Goal: Book appointment/travel/reservation

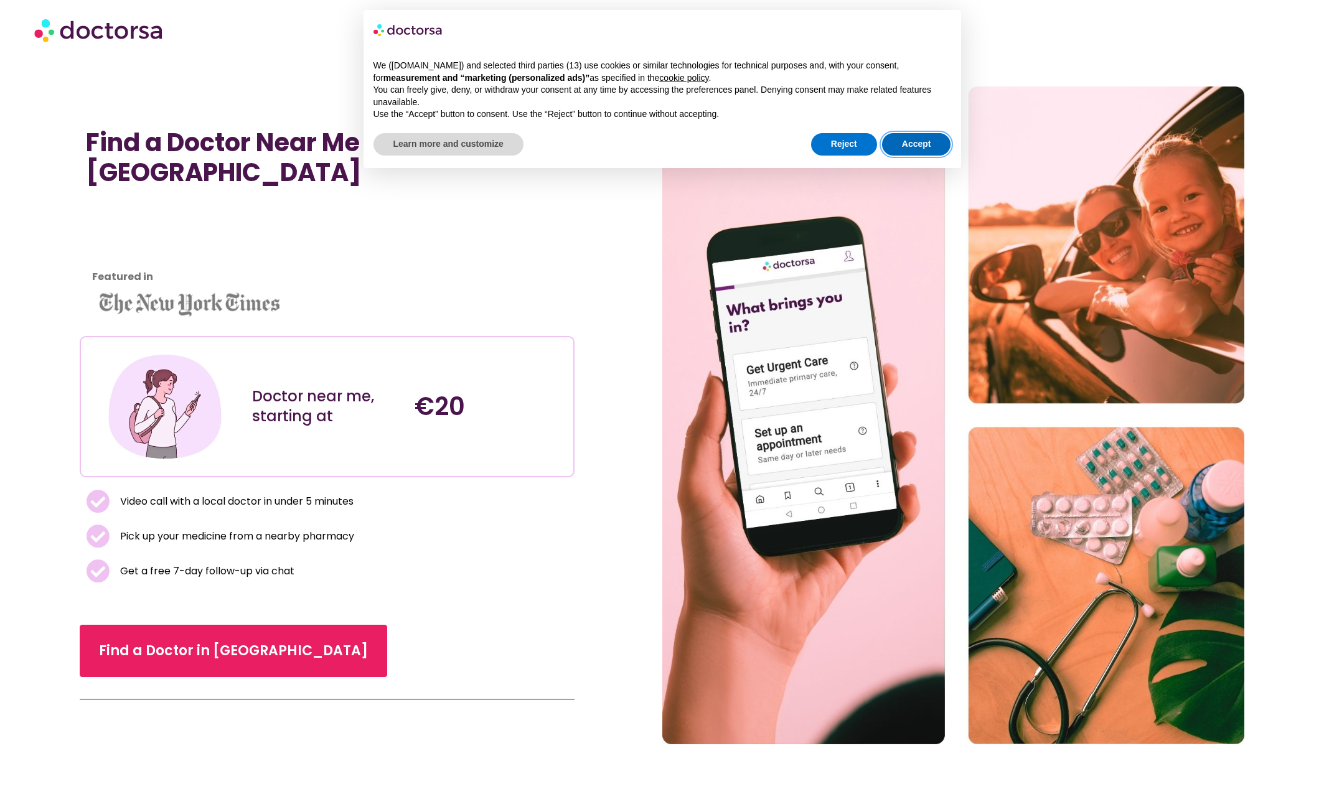
click at [899, 148] on button "Accept" at bounding box center [916, 144] width 69 height 22
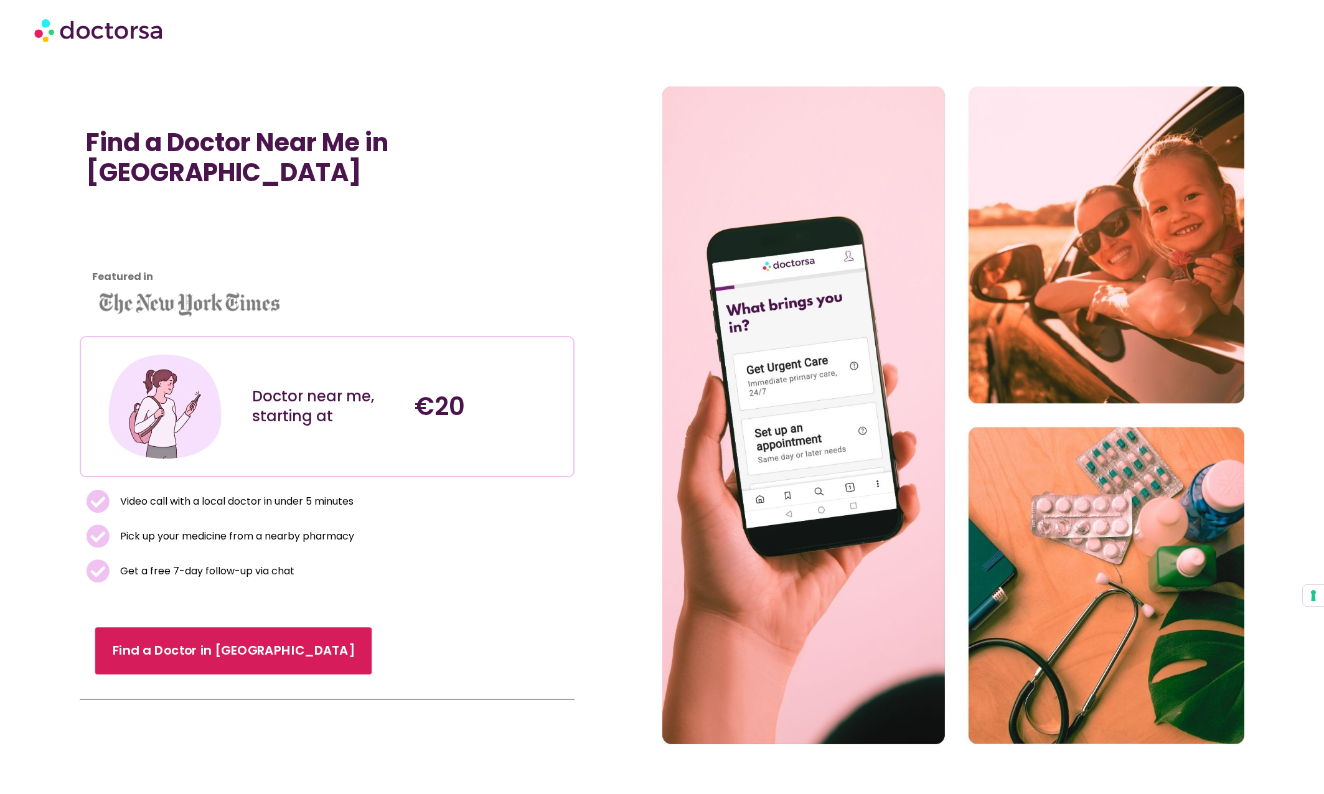
click at [202, 654] on link "Find a Doctor in [GEOGRAPHIC_DATA]" at bounding box center [233, 651] width 277 height 47
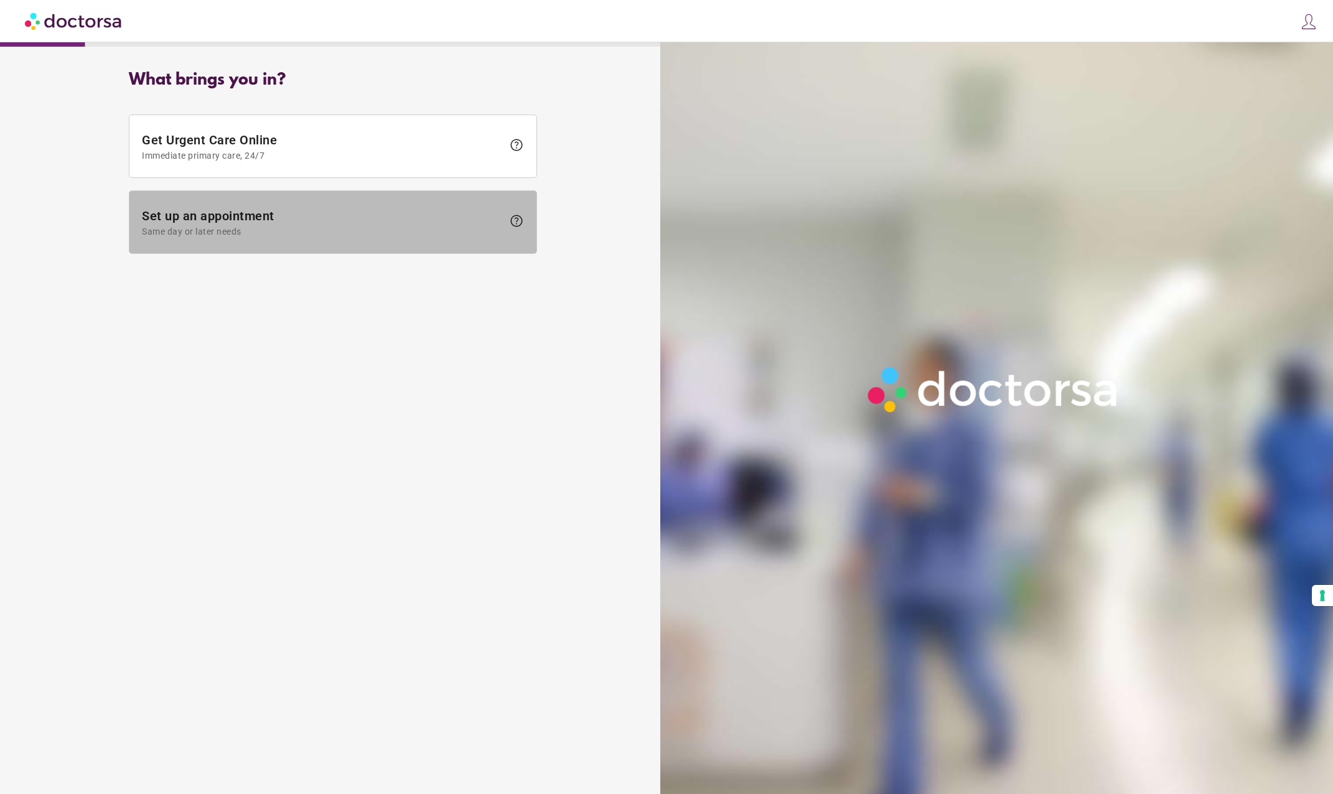
click at [204, 214] on span "Set up an appointment Same day or later needs" at bounding box center [322, 223] width 361 height 28
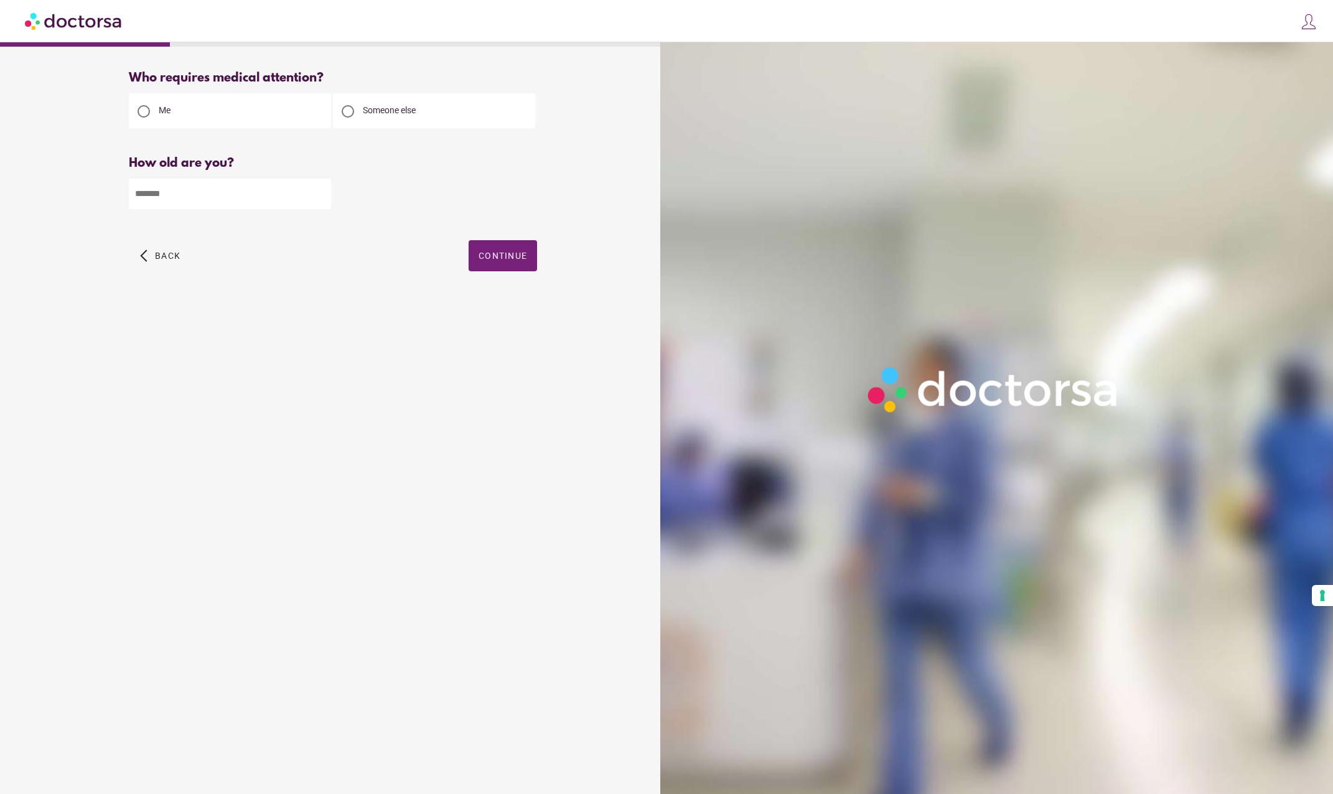
click at [185, 183] on input "number" at bounding box center [230, 194] width 202 height 31
type input "**"
click at [510, 261] on span "Continue" at bounding box center [503, 256] width 49 height 10
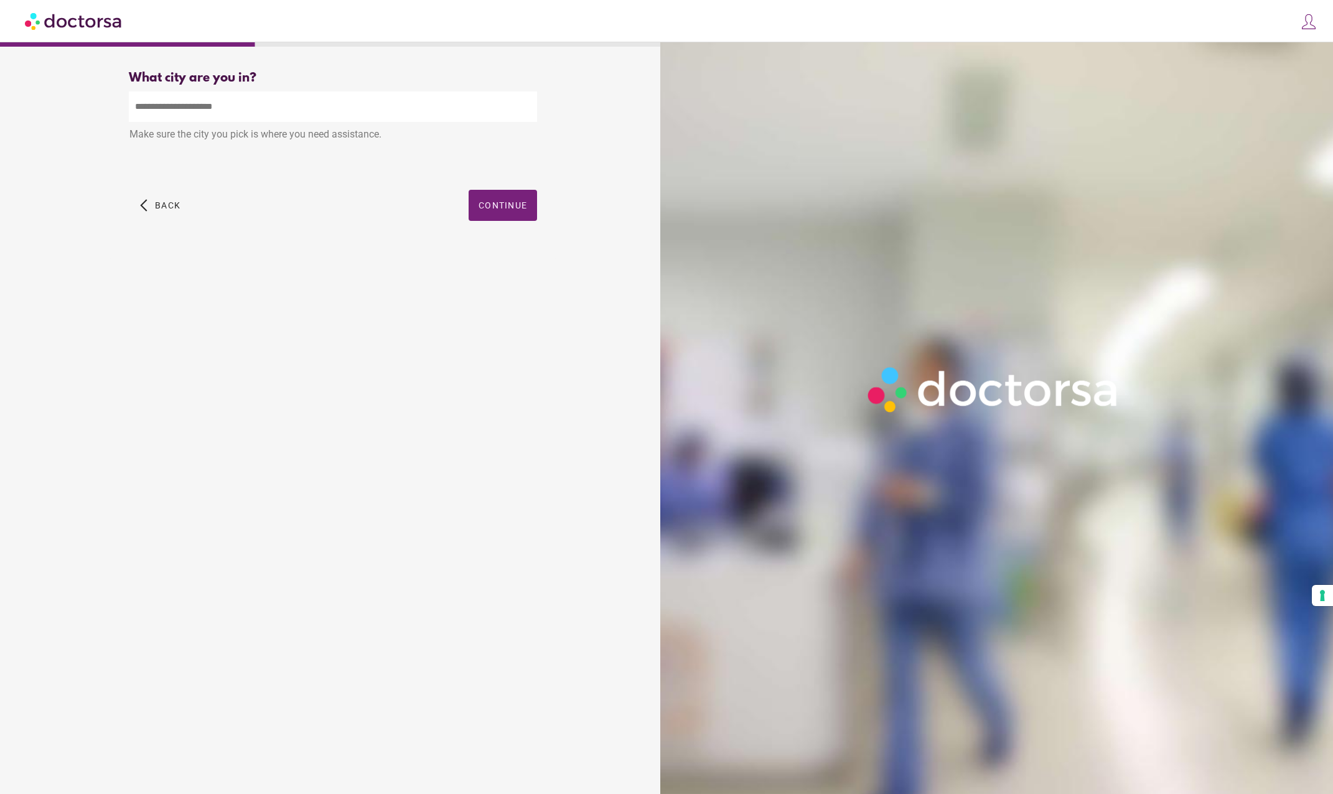
click at [232, 117] on input "text" at bounding box center [333, 107] width 408 height 31
click at [510, 200] on span "button" at bounding box center [503, 205] width 68 height 31
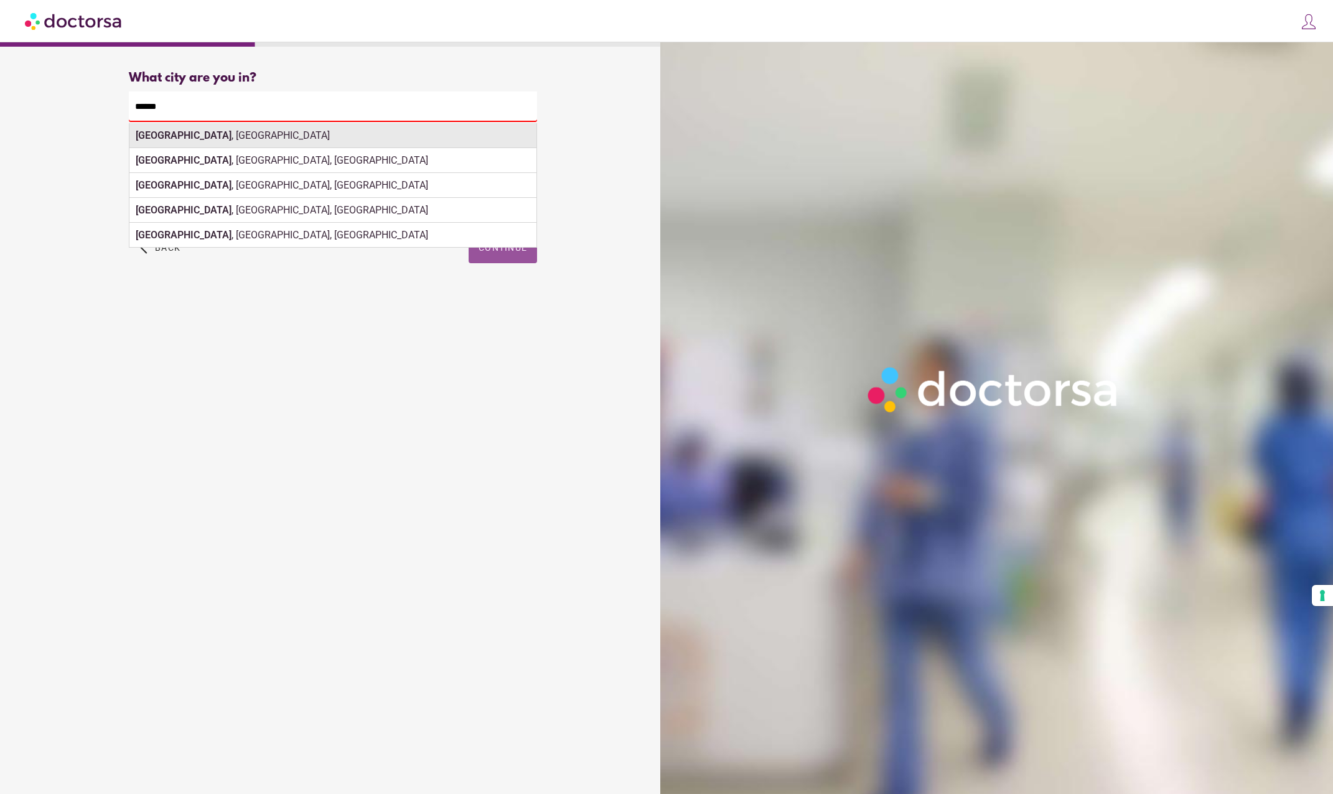
click at [404, 143] on div "Berlin , Germany" at bounding box center [332, 135] width 407 height 25
type input "**********"
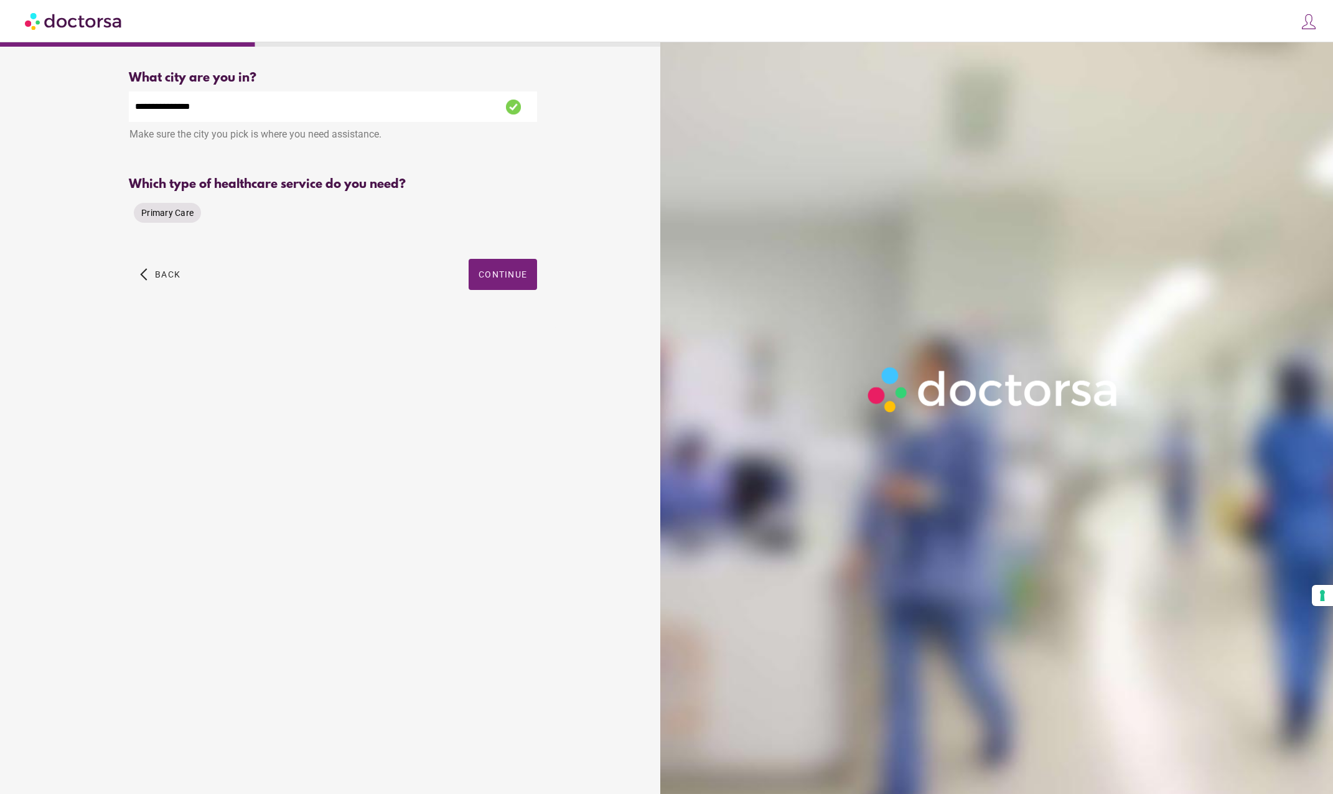
click at [168, 222] on div "Primary Care" at bounding box center [167, 213] width 67 height 20
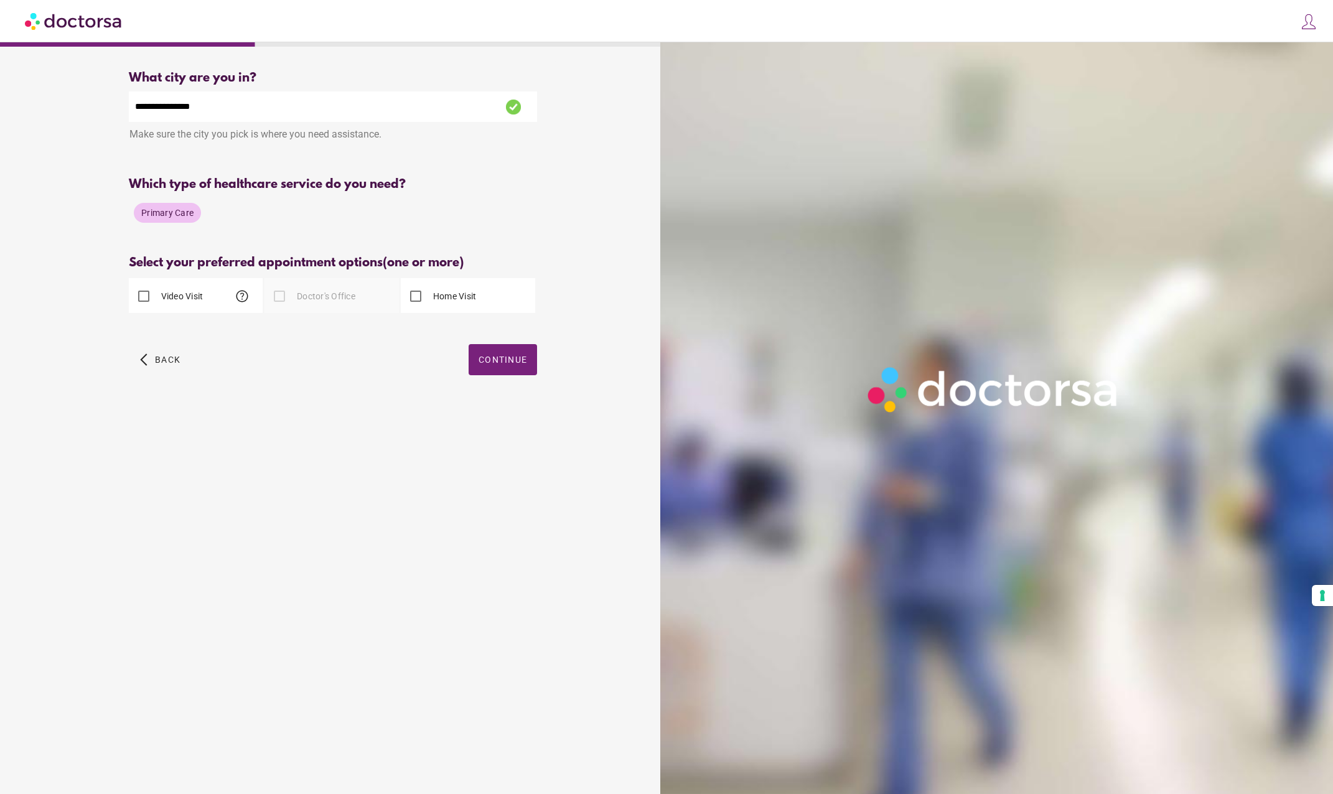
click at [324, 306] on div "Doctor's Office" at bounding box center [310, 296] width 91 height 30
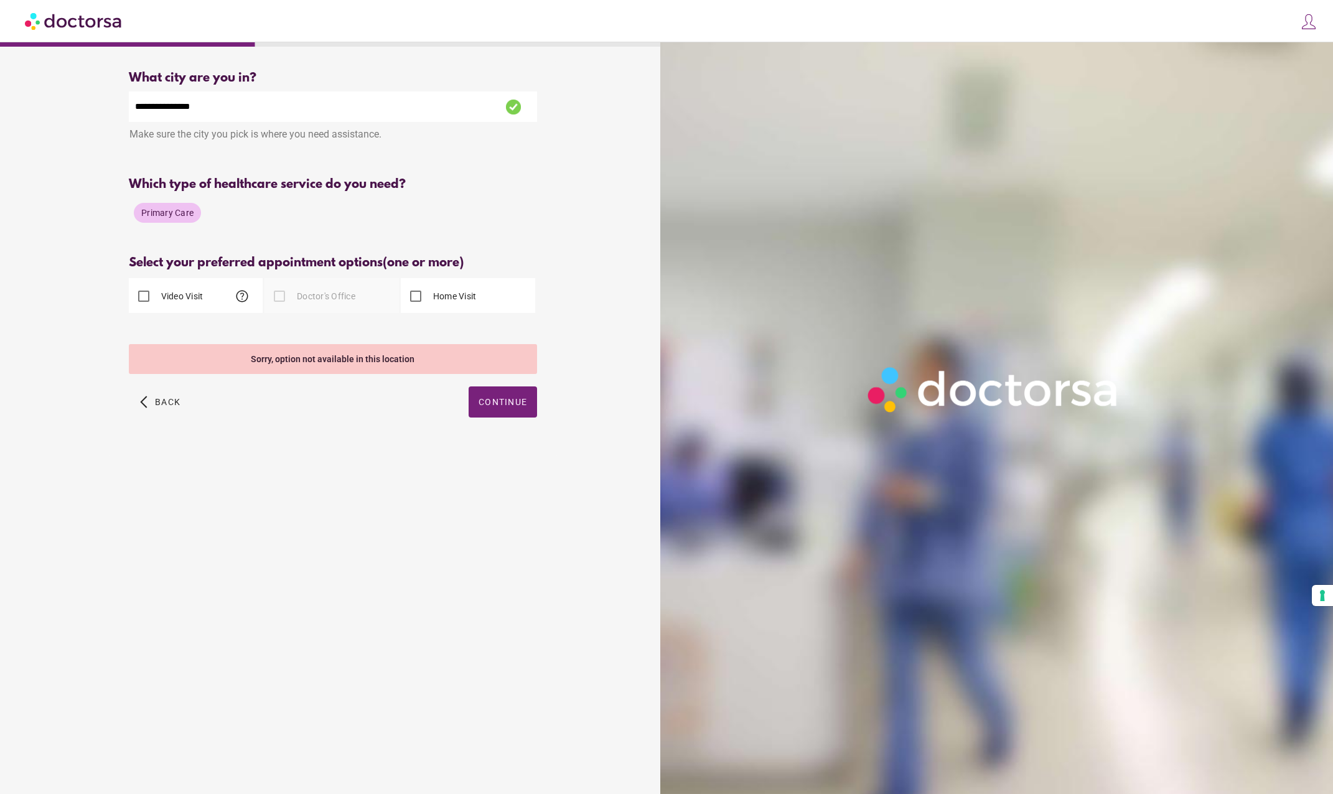
click at [167, 204] on div "Primary Care" at bounding box center [167, 213] width 67 height 20
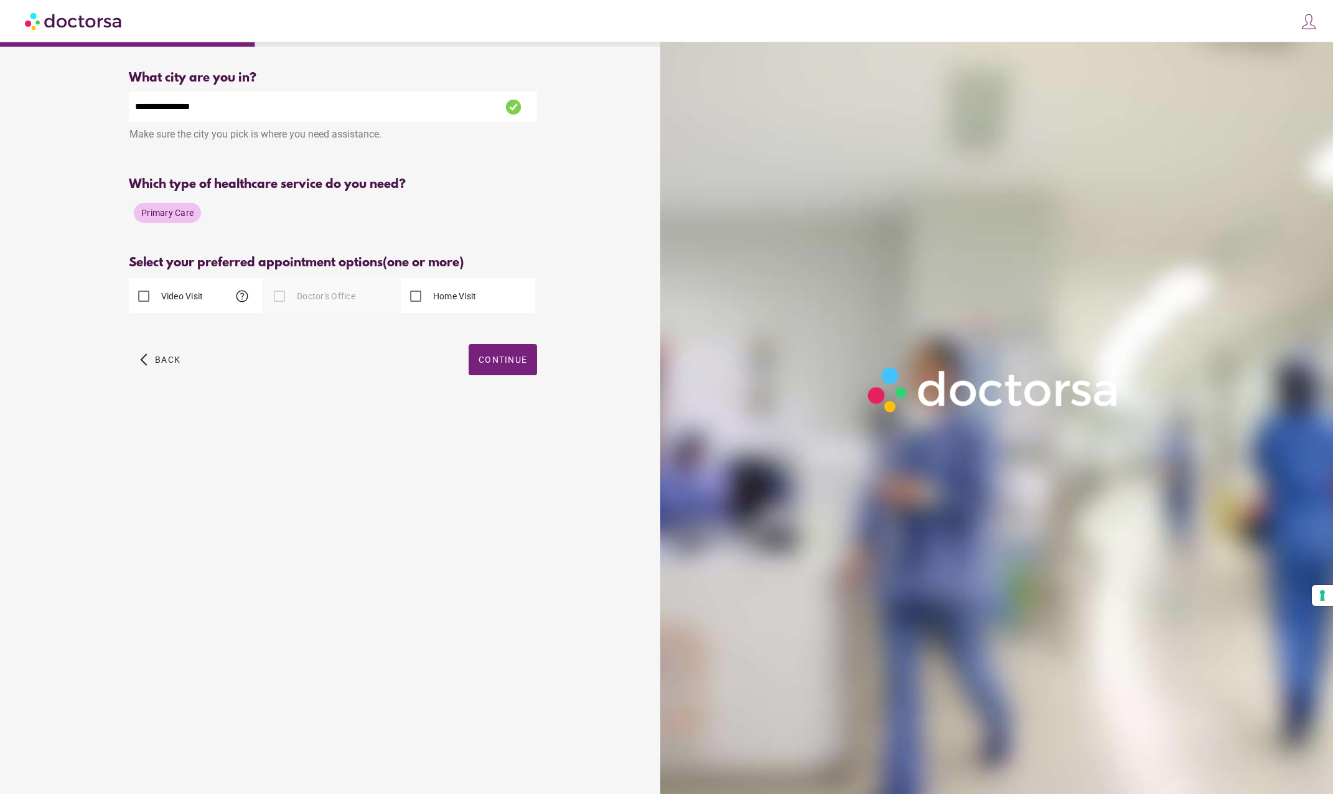
click at [316, 421] on div "What brings you in? Get Urgent Care Online Immediate primary care, 24/7 help Se…" at bounding box center [332, 413] width 653 height 705
click at [182, 214] on span "Primary Care" at bounding box center [167, 213] width 52 height 10
click at [238, 298] on span "help" at bounding box center [242, 296] width 15 height 15
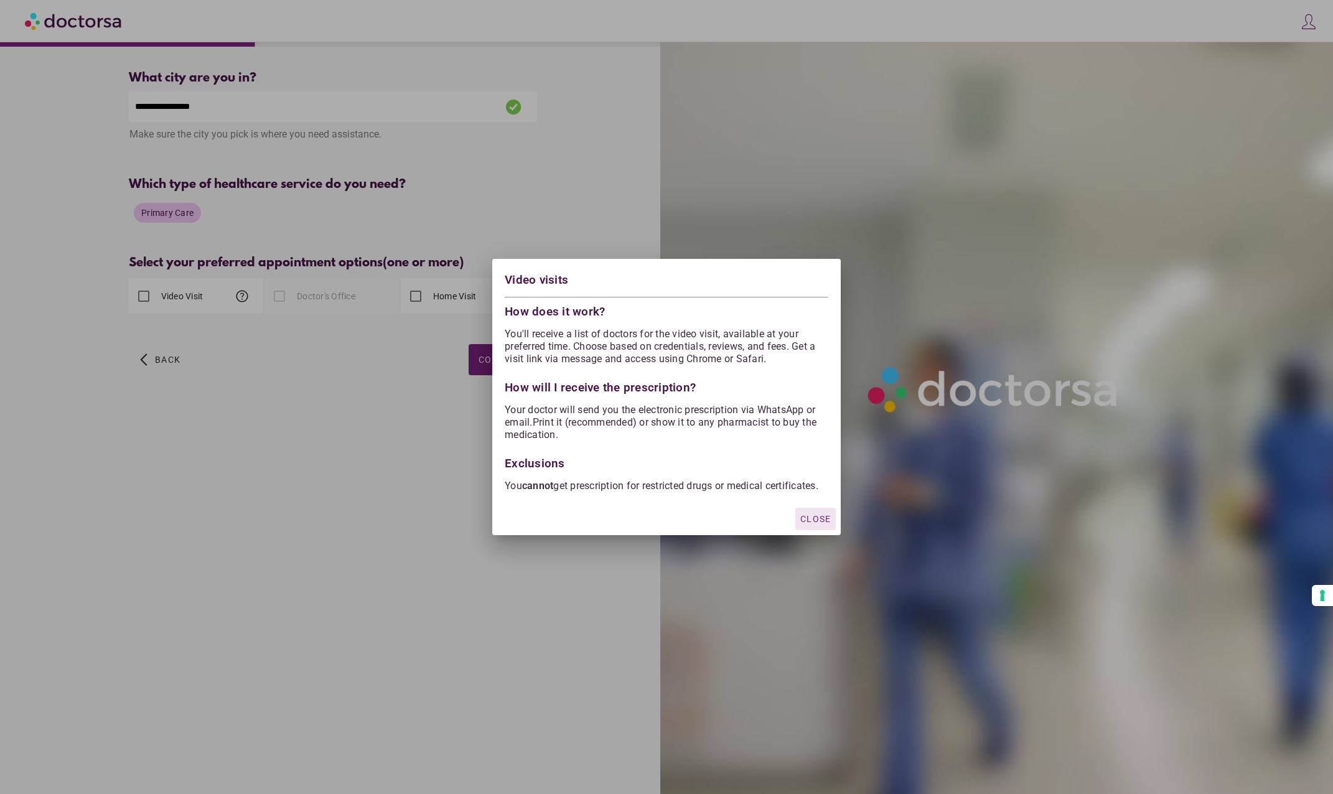
click at [232, 314] on div at bounding box center [666, 397] width 1333 height 794
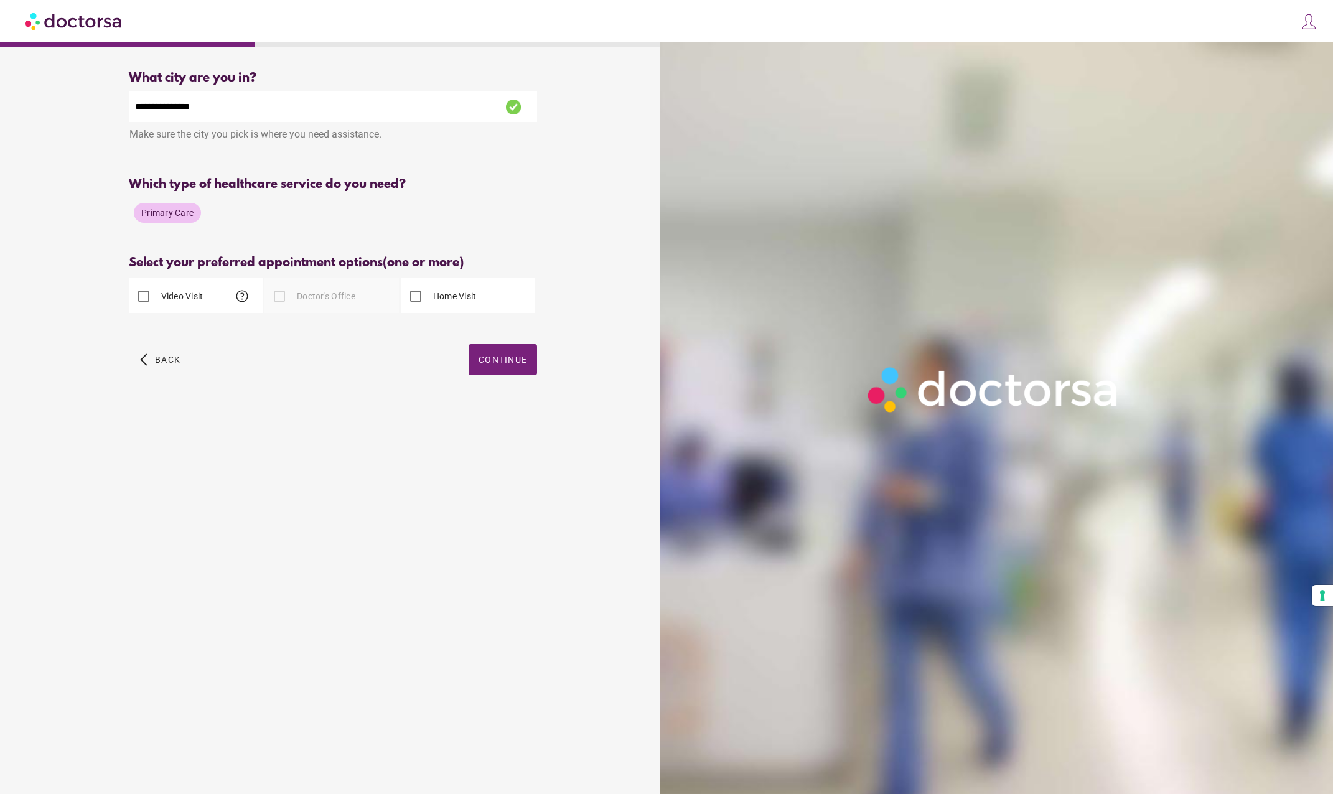
click at [193, 299] on label "Video Visit" at bounding box center [181, 296] width 45 height 12
click at [516, 350] on span "button" at bounding box center [503, 359] width 68 height 31
